Goal: Information Seeking & Learning: Learn about a topic

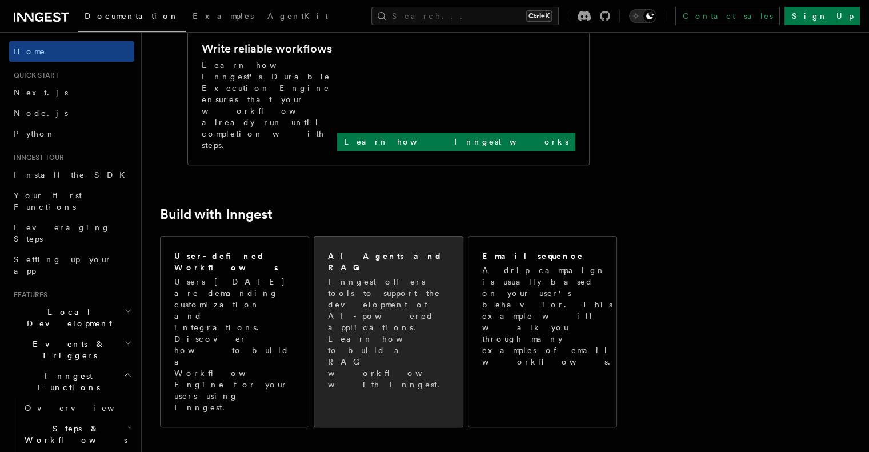
scroll to position [493, 0]
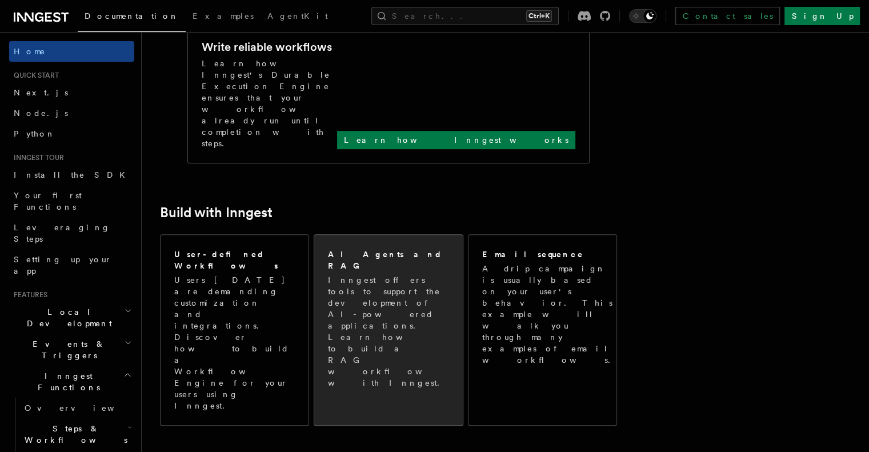
click at [391, 274] on p "Inngest offers tools to support the development of AI-powered applications. Lea…" at bounding box center [389, 331] width 122 height 114
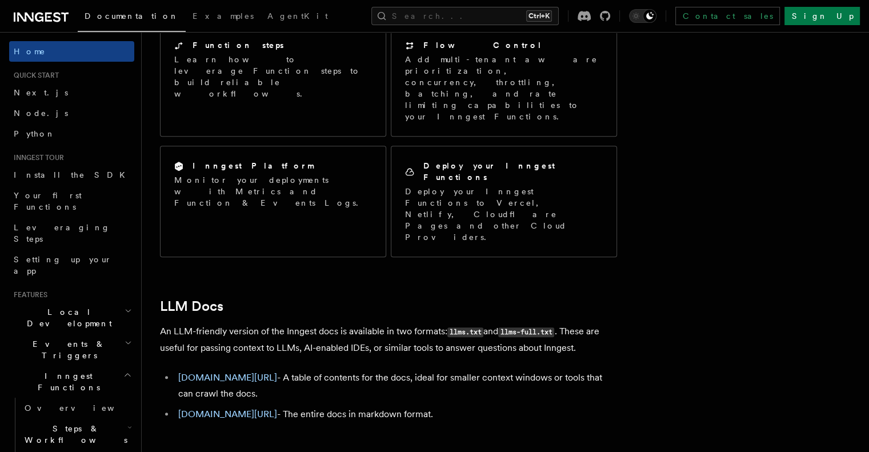
scroll to position [1004, 0]
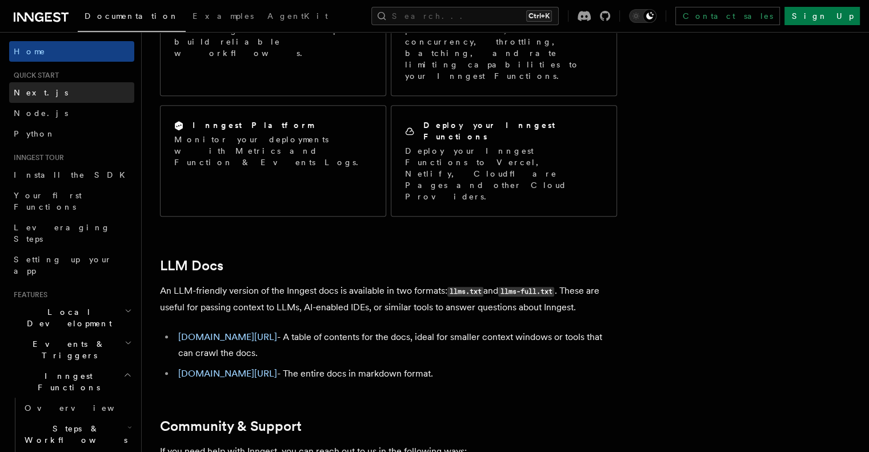
click at [50, 96] on link "Next.js" at bounding box center [71, 92] width 125 height 21
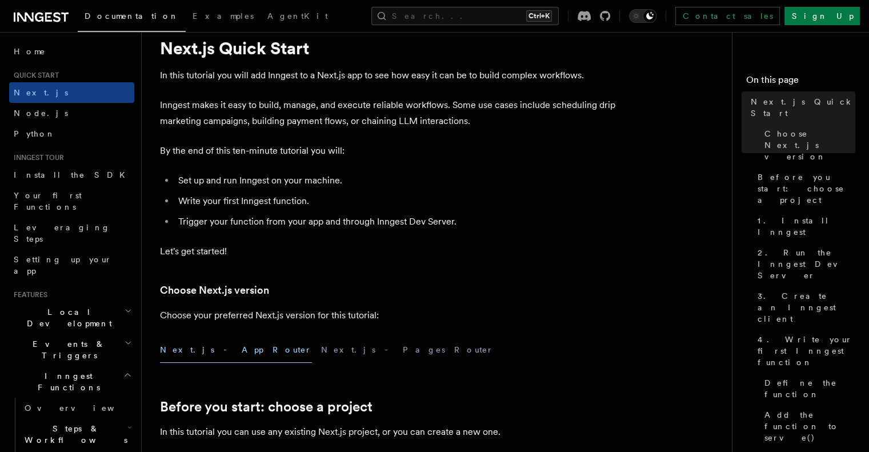
scroll to position [38, 0]
click at [284, 243] on p "Let's get started!" at bounding box center [388, 251] width 457 height 16
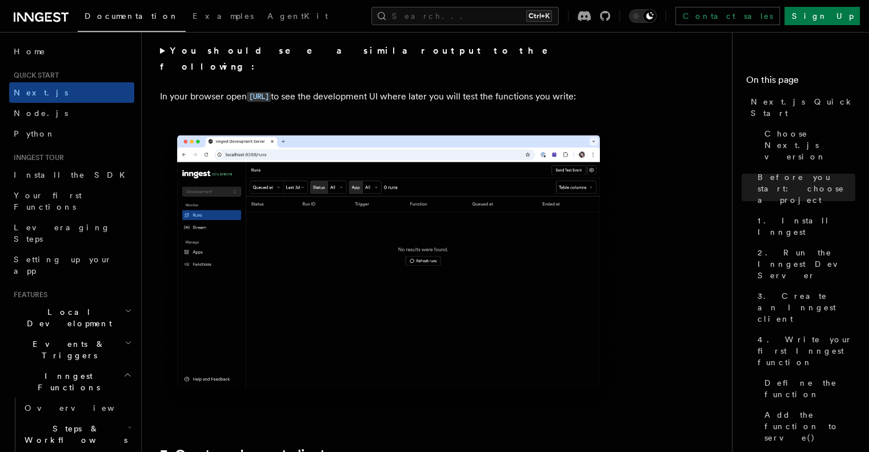
scroll to position [954, 0]
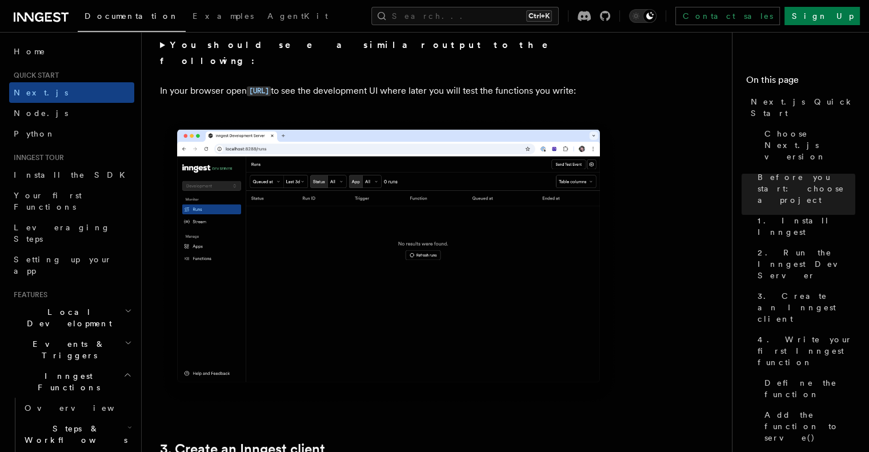
click at [284, 243] on img at bounding box center [388, 261] width 457 height 287
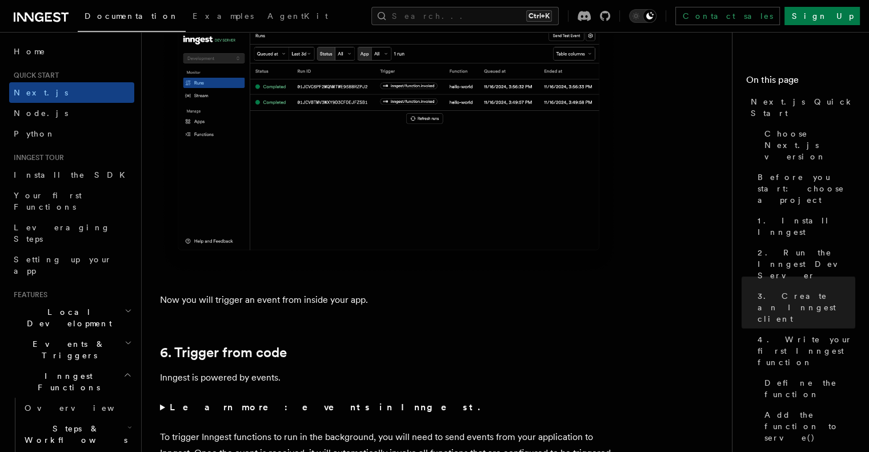
scroll to position [5482, 0]
click at [43, 169] on span "Install the SDK" at bounding box center [73, 174] width 118 height 11
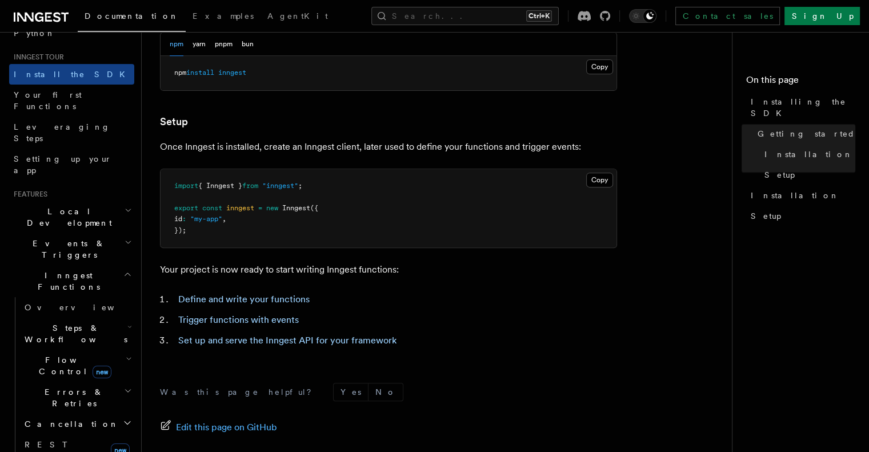
scroll to position [497, 0]
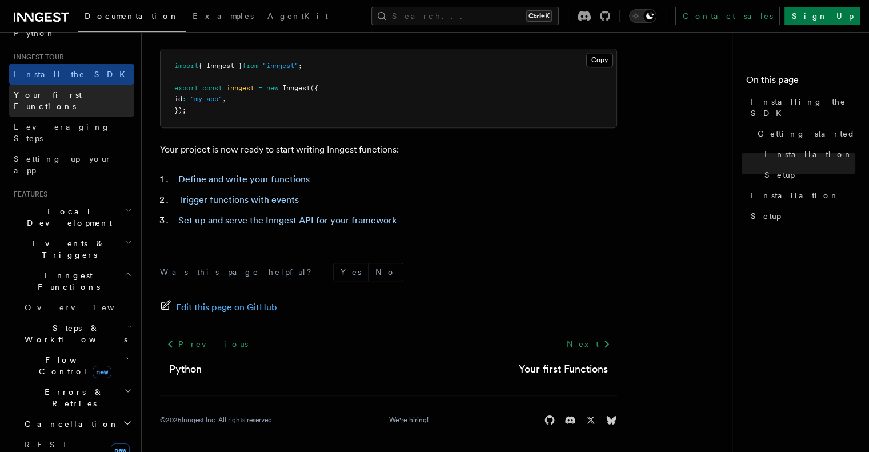
click at [60, 96] on span "Your first Functions" at bounding box center [48, 100] width 68 height 21
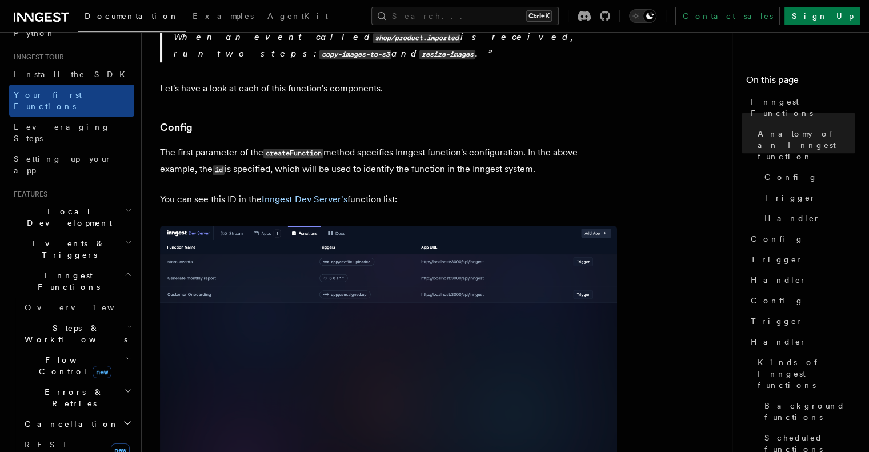
scroll to position [671, 0]
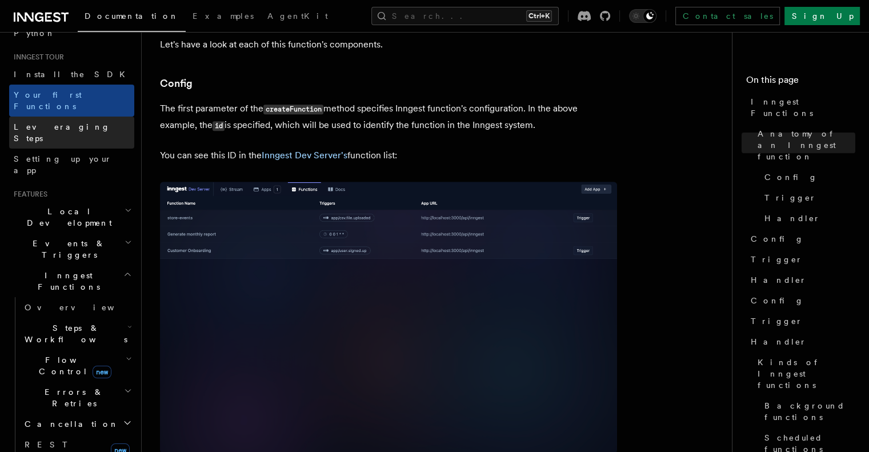
click at [78, 116] on link "Leveraging Steps" at bounding box center [71, 132] width 125 height 32
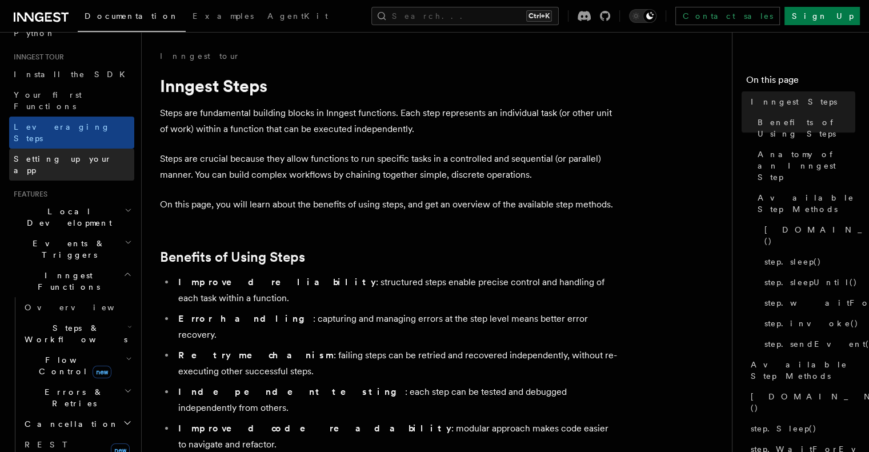
click at [35, 148] on link "Setting up your app" at bounding box center [71, 164] width 125 height 32
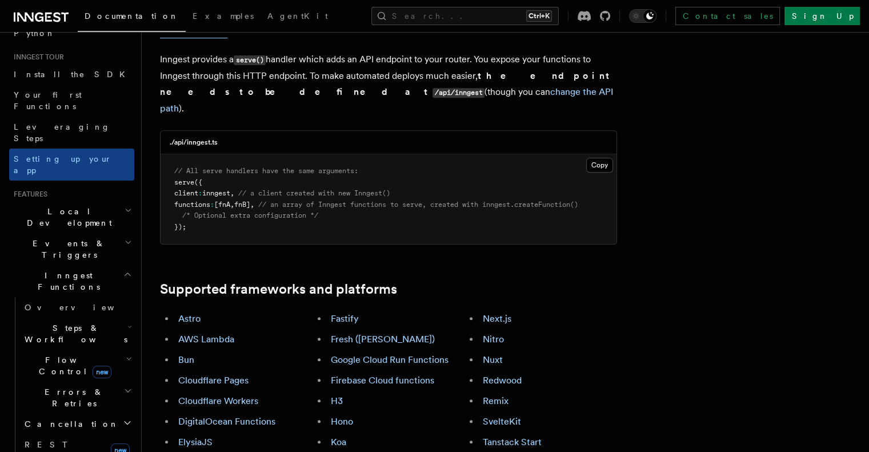
scroll to position [484, 0]
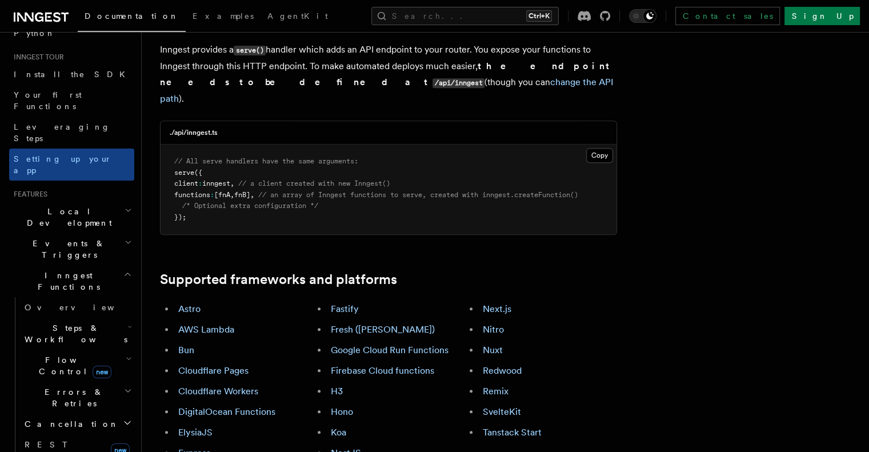
click at [40, 13] on icon at bounding box center [39, 17] width 9 height 9
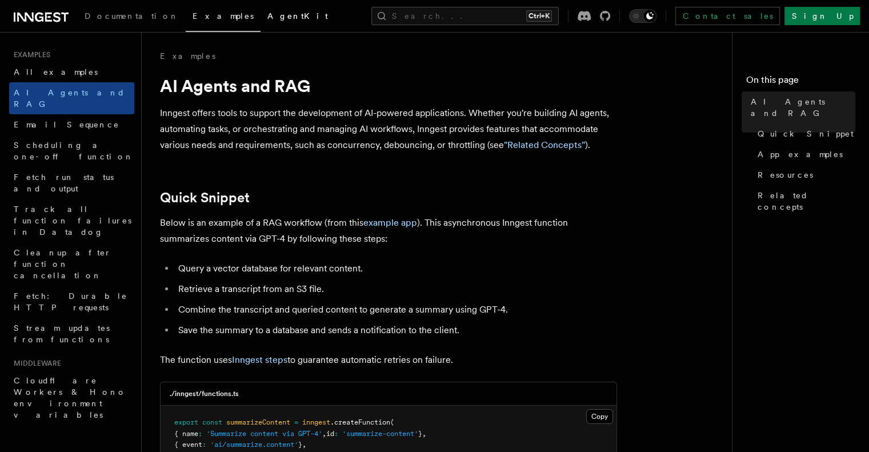
click at [267, 15] on span "AgentKit" at bounding box center [297, 15] width 61 height 9
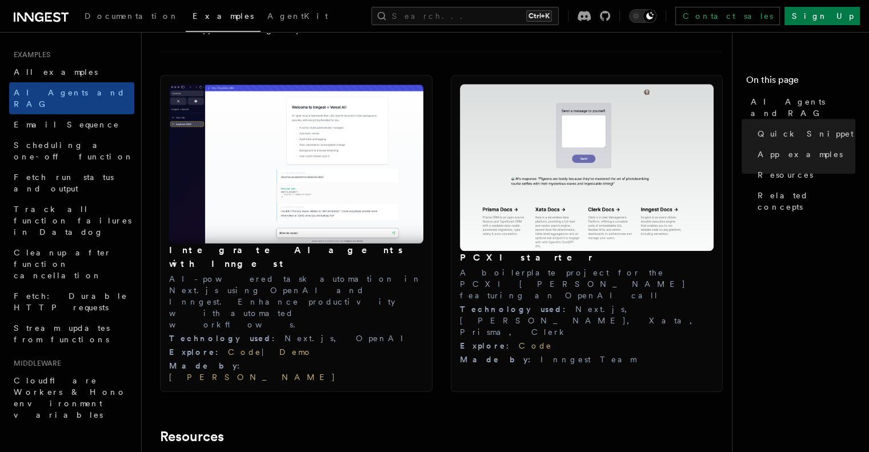
scroll to position [1215, 0]
click at [279, 347] on link "Demo" at bounding box center [295, 351] width 33 height 9
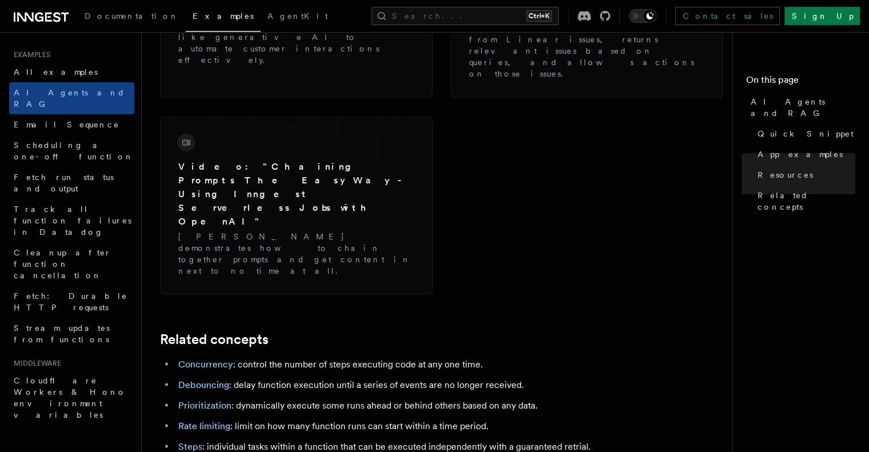
scroll to position [2019, 0]
